Goal: Information Seeking & Learning: Learn about a topic

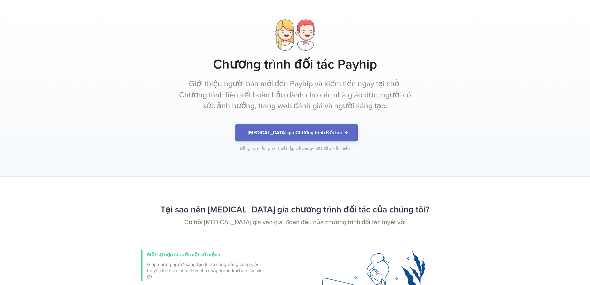
scroll to position [31, 0]
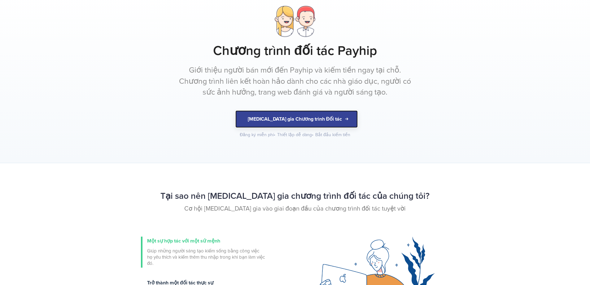
click at [321, 117] on font "[MEDICAL_DATA] gia Chương trình Đối tác" at bounding box center [295, 119] width 94 height 6
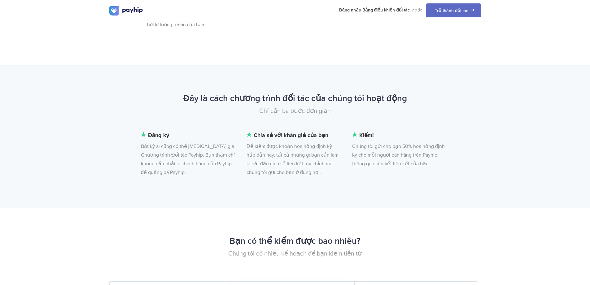
scroll to position [372, 0]
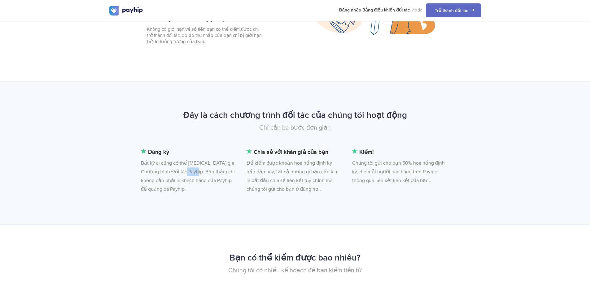
drag, startPoint x: 187, startPoint y: 172, endPoint x: 199, endPoint y: 175, distance: 11.7
click at [199, 175] on li "Đăng ký Bất kỳ ai cũng có thể [MEDICAL_DATA] gia Chương trình Đối tác Payhip. B…" at bounding box center [188, 170] width 95 height 46
drag, startPoint x: 255, startPoint y: 165, endPoint x: 295, endPoint y: 168, distance: 41.0
click at [295, 168] on font "Để kiếm được khoản hoa hồng định kỳ hấp dẫn này, tất cả những gì bạn cần làm là…" at bounding box center [292, 176] width 92 height 32
click at [315, 177] on font "Để kiếm được khoản hoa hồng định kỳ hấp dẫn này, tất cả những gì bạn cần làm là…" at bounding box center [292, 176] width 92 height 32
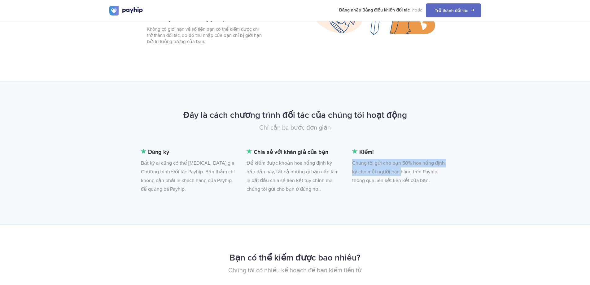
drag, startPoint x: 354, startPoint y: 164, endPoint x: 425, endPoint y: 175, distance: 72.1
click at [402, 172] on font "Chúng tôi gửi cho bạn 50% hoa hồng định kỳ cho mỗi người bán hàng trên Payhip t…" at bounding box center [398, 172] width 93 height 24
click at [425, 175] on li "Kiếm! Chúng tôi gửi cho bạn 50% hoa hồng định kỳ cho mỗi người bán hàng trên Pa…" at bounding box center [399, 165] width 95 height 37
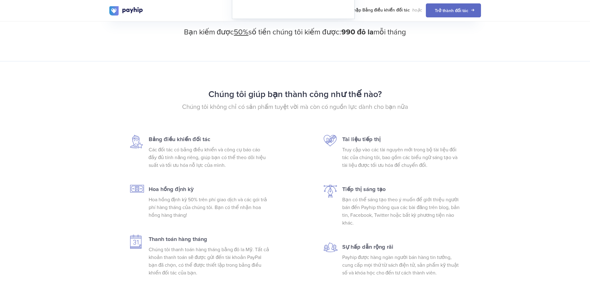
scroll to position [805, 0]
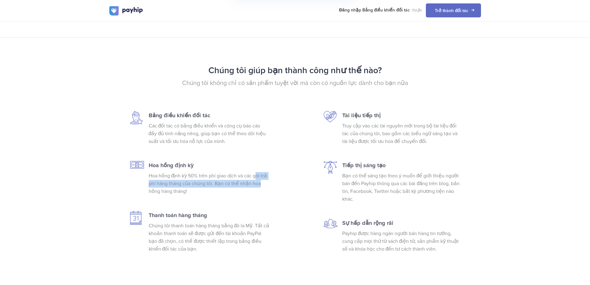
drag, startPoint x: 257, startPoint y: 174, endPoint x: 279, endPoint y: 180, distance: 22.6
click at [279, 180] on div "Bảng điều khiển đối tác Các đối tác có bảng điều khiển và công cụ báo cáo đầy đ…" at bounding box center [295, 189] width 381 height 157
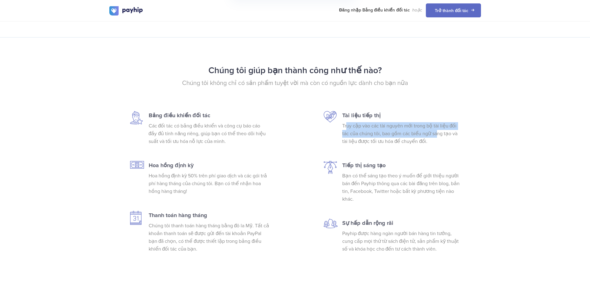
drag, startPoint x: 346, startPoint y: 124, endPoint x: 436, endPoint y: 136, distance: 91.5
click at [436, 136] on font "Truy cập vào các tài nguyên mới trong bộ tài liệu đối tác của chúng tôi, bao gồ…" at bounding box center [399, 134] width 115 height 22
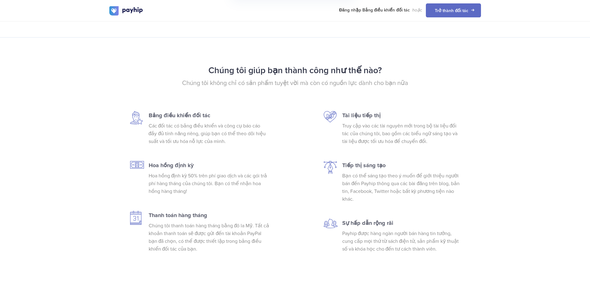
click at [422, 146] on div "Tài liệu tiếp thị Truy cập vào các tài nguyên mới trong bộ tài liệu đối tác của…" at bounding box center [402, 189] width 130 height 157
drag, startPoint x: 381, startPoint y: 133, endPoint x: 427, endPoint y: 139, distance: 46.2
click at [427, 139] on p "Truy cập vào các tài nguyên mới trong bộ tài liệu đối tác của chúng tôi, bao gồ…" at bounding box center [402, 133] width 121 height 23
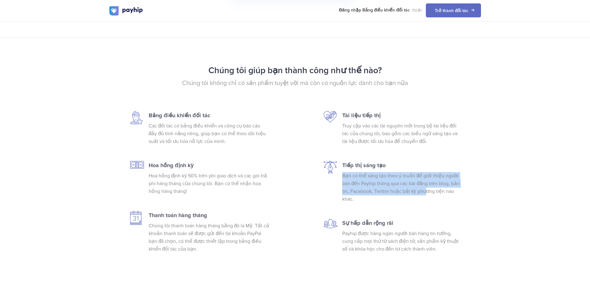
drag, startPoint x: 343, startPoint y: 175, endPoint x: 425, endPoint y: 189, distance: 83.0
click at [425, 189] on font "Bạn có thể sáng tạo theo ý muốn để giới thiệu người bán đến Payhip thông qua cá…" at bounding box center [401, 186] width 118 height 29
click at [440, 185] on font "Bạn có thể sáng tạo theo ý muốn để giới thiệu người bán đến Payhip thông qua cá…" at bounding box center [401, 186] width 118 height 29
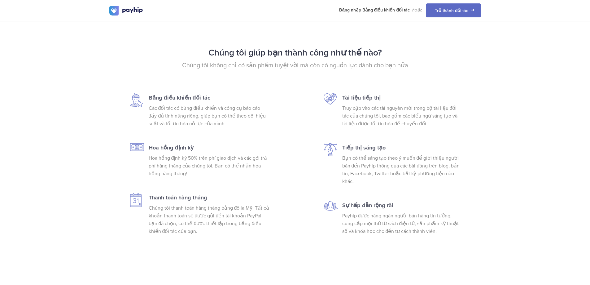
scroll to position [836, 0]
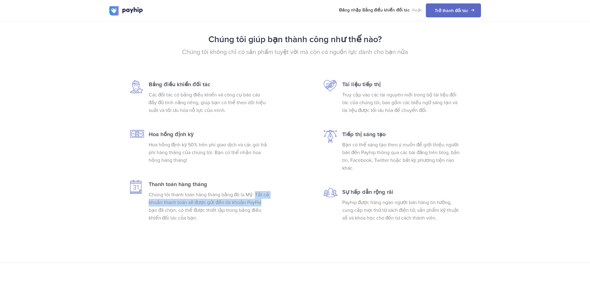
drag, startPoint x: 255, startPoint y: 196, endPoint x: 273, endPoint y: 199, distance: 18.3
click at [273, 199] on div "Bảng điều khiển đối tác Các đối tác có bảng điều khiển và công cụ báo cáo đầy đ…" at bounding box center [209, 158] width 130 height 157
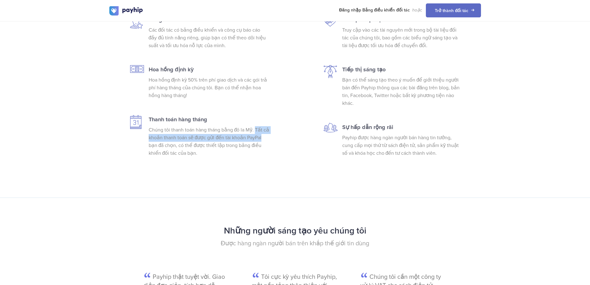
scroll to position [929, 0]
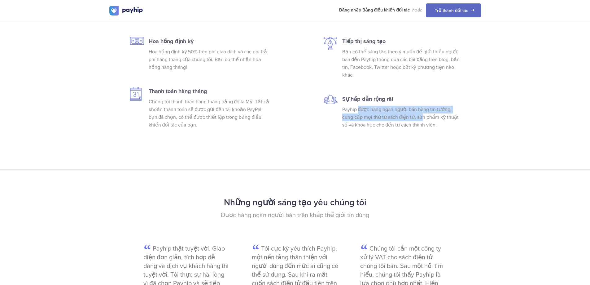
drag, startPoint x: 358, startPoint y: 109, endPoint x: 421, endPoint y: 115, distance: 63.7
click at [421, 115] on font "Payhip được hàng ngàn người bán hàng tin tưởng, cung cấp mọi thứ từ sách điện t…" at bounding box center [400, 117] width 117 height 22
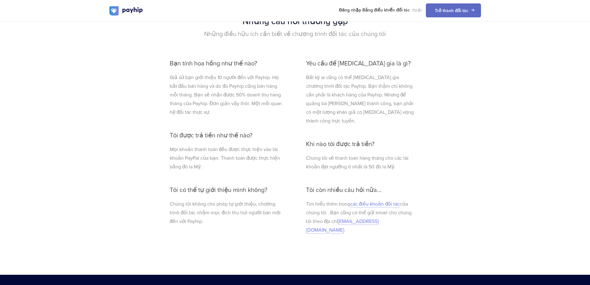
scroll to position [1331, 0]
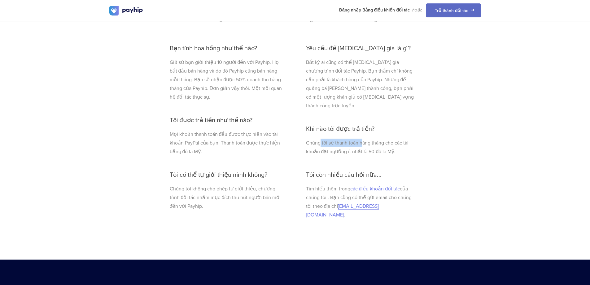
drag, startPoint x: 319, startPoint y: 127, endPoint x: 362, endPoint y: 129, distance: 42.8
click at [362, 140] on font "Chúng tôi sẽ thanh toán hàng tháng cho các tài khoản đạt ngưỡng ít nhất là 50 đ…" at bounding box center [357, 147] width 102 height 15
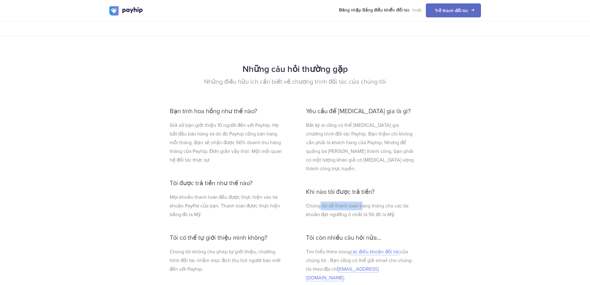
scroll to position [1269, 0]
click at [417, 184] on div "Yêu cầu để [MEDICAL_DATA] gia là gì? Bất kỳ ai cũng có thể [MEDICAL_DATA] gia c…" at bounding box center [360, 199] width 118 height 196
